Goal: Task Accomplishment & Management: Use online tool/utility

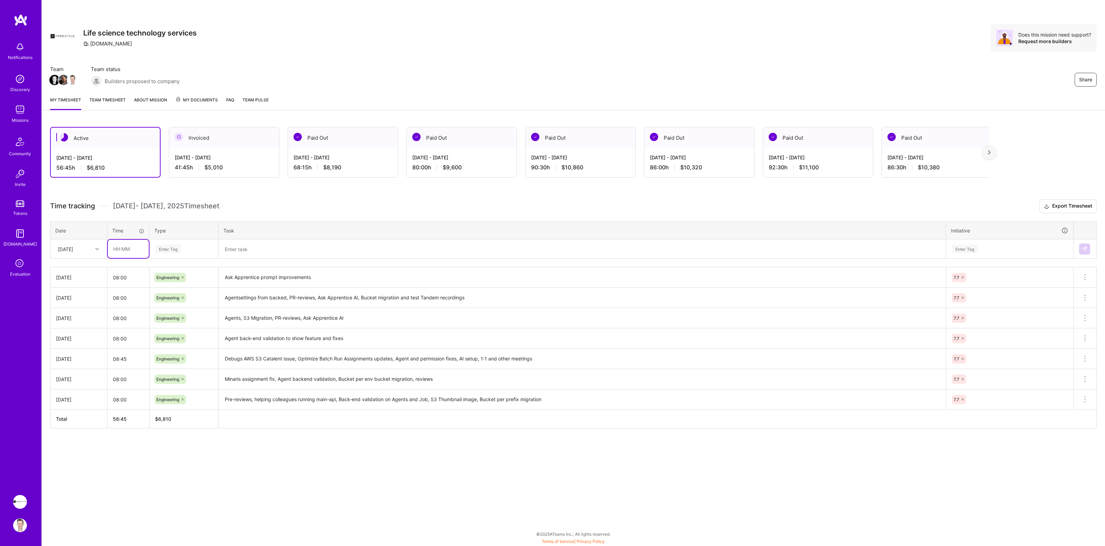
click at [126, 247] on input "text" at bounding box center [128, 249] width 41 height 18
type input "08:00"
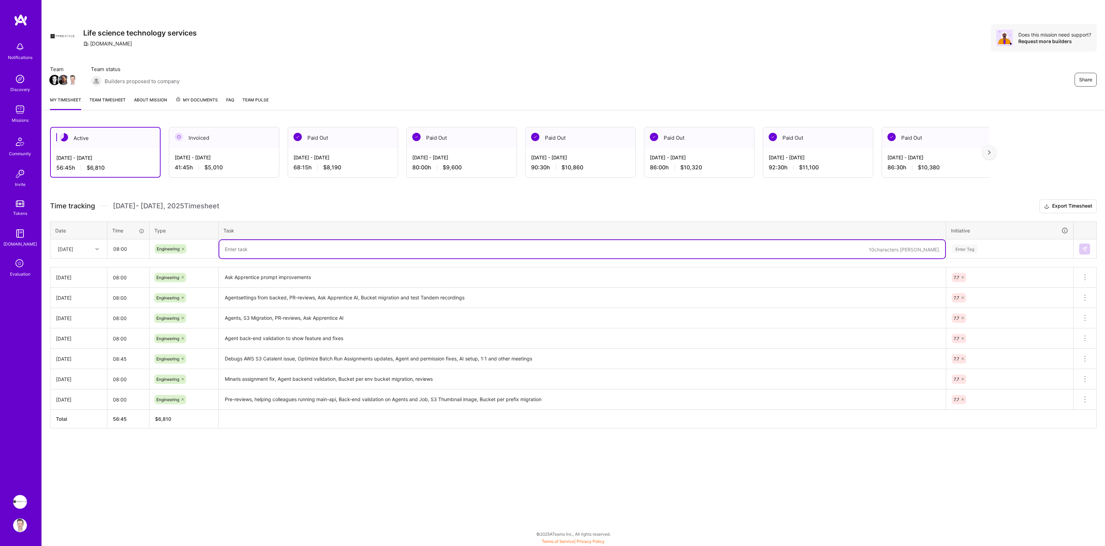
click at [255, 249] on textarea at bounding box center [582, 249] width 726 height 18
type textarea "AI/Agents/Permission Allow list and prompt work"
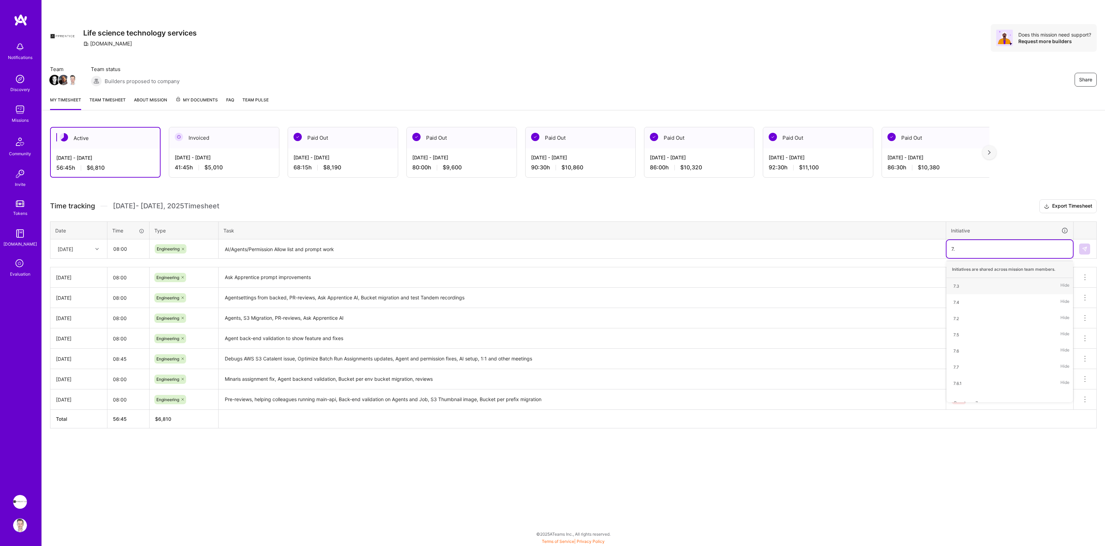
type input "7.7"
